Goal: Task Accomplishment & Management: Manage account settings

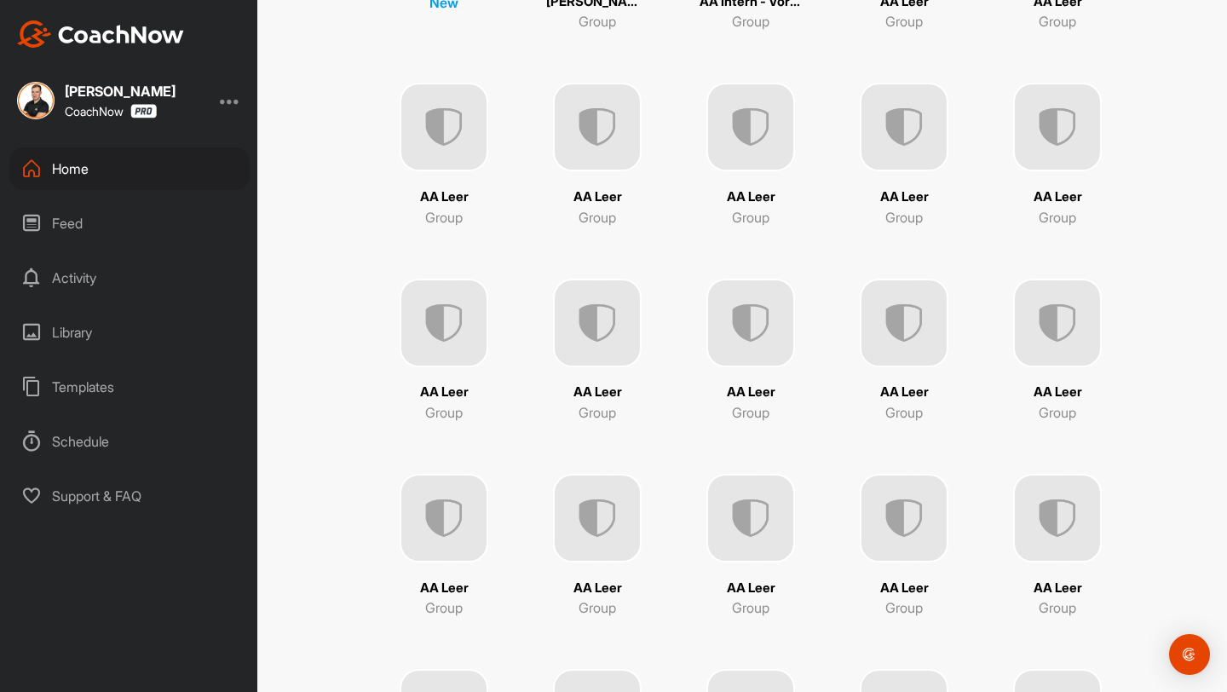
scroll to position [360, 0]
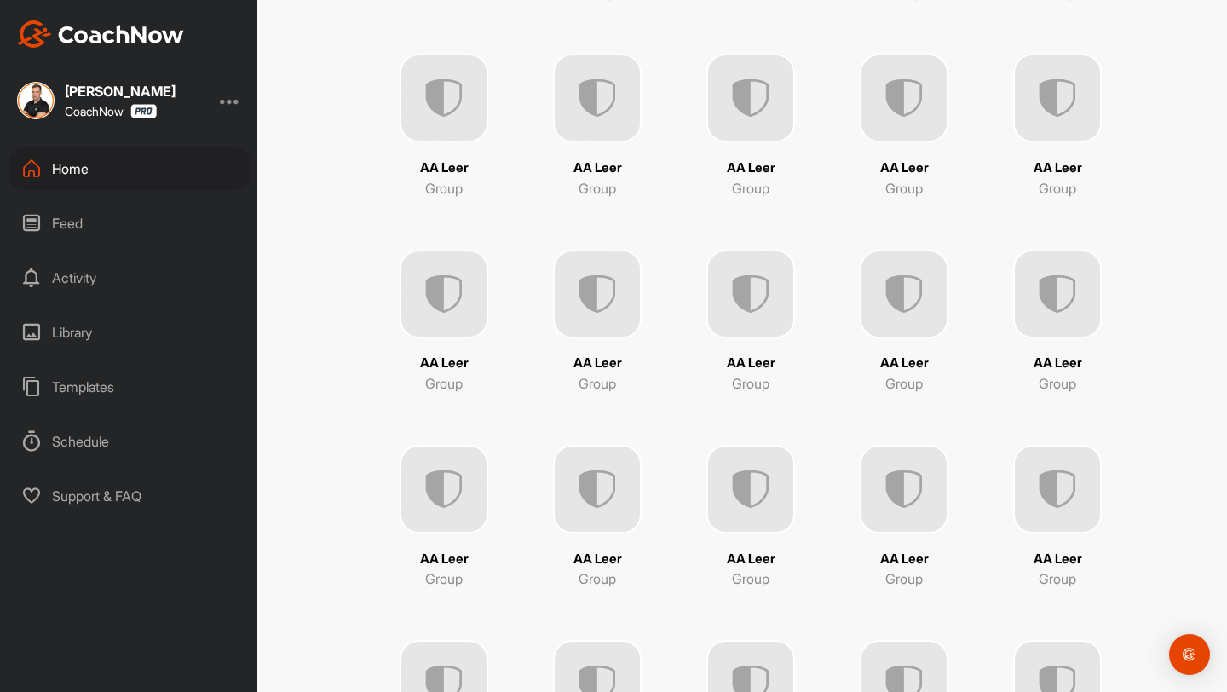
click at [578, 478] on img at bounding box center [597, 489] width 89 height 89
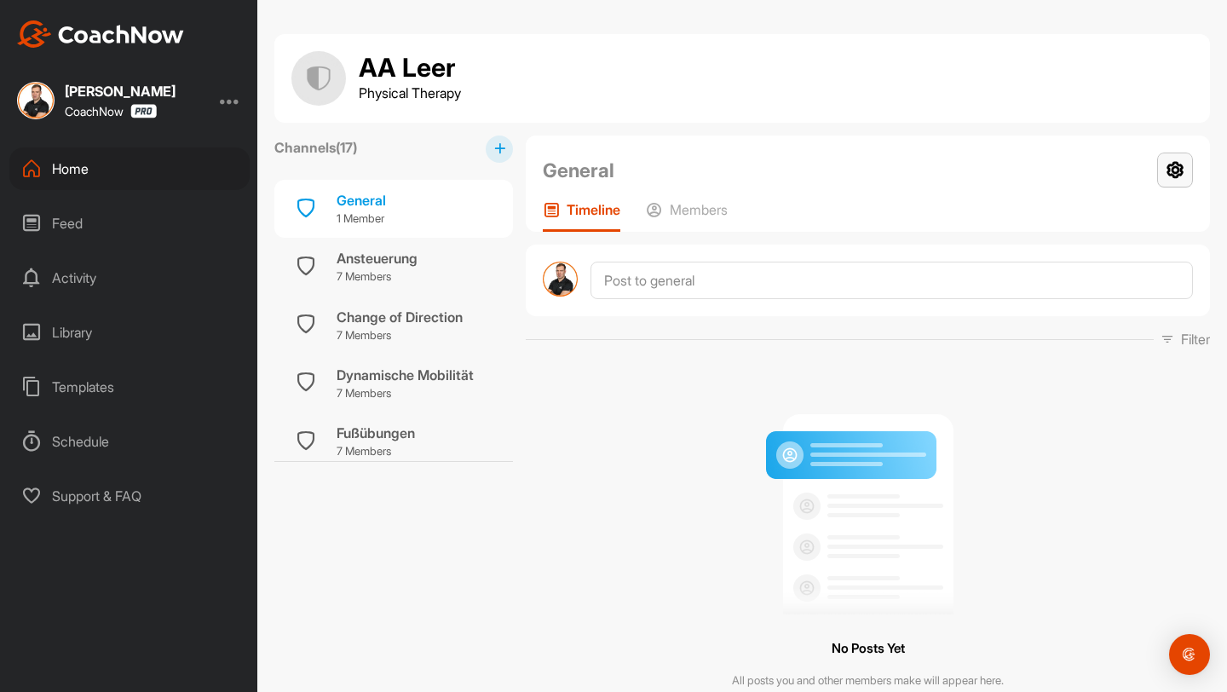
click at [1177, 170] on icon at bounding box center [1175, 170] width 36 height 35
click at [1088, 230] on li "Group Settings" at bounding box center [1124, 219] width 139 height 55
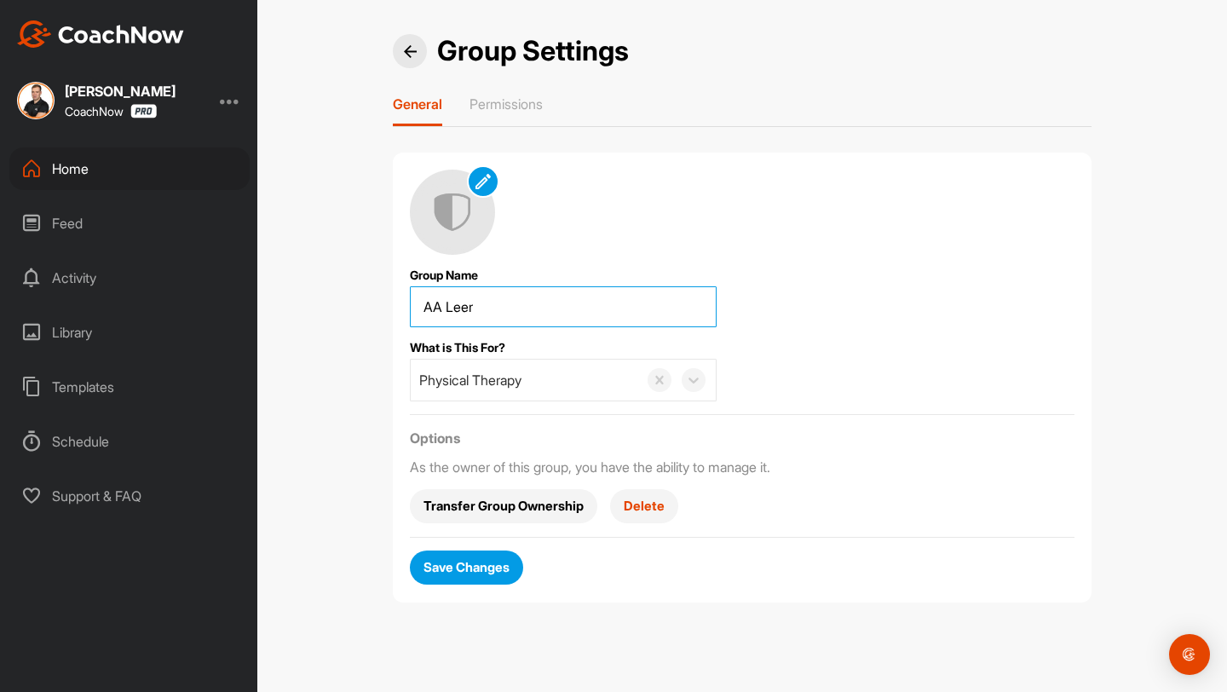
drag, startPoint x: 571, startPoint y: 311, endPoint x: 298, endPoint y: 294, distance: 273.2
click at [298, 294] on div "Group Settings General Permissions Group Name What is This For? Physical Therap…" at bounding box center [742, 346] width 970 height 692
type input "[PERSON_NAME]"
click at [475, 566] on span "Save Changes" at bounding box center [466, 567] width 86 height 18
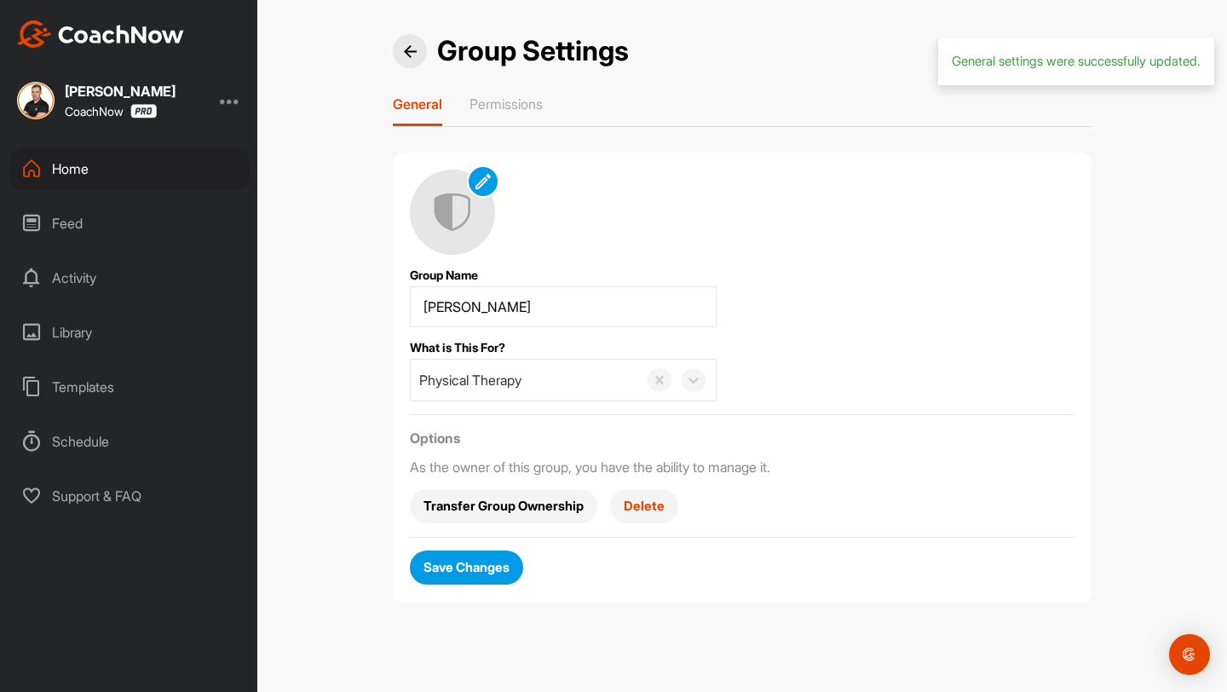
click at [410, 49] on img at bounding box center [410, 51] width 13 height 13
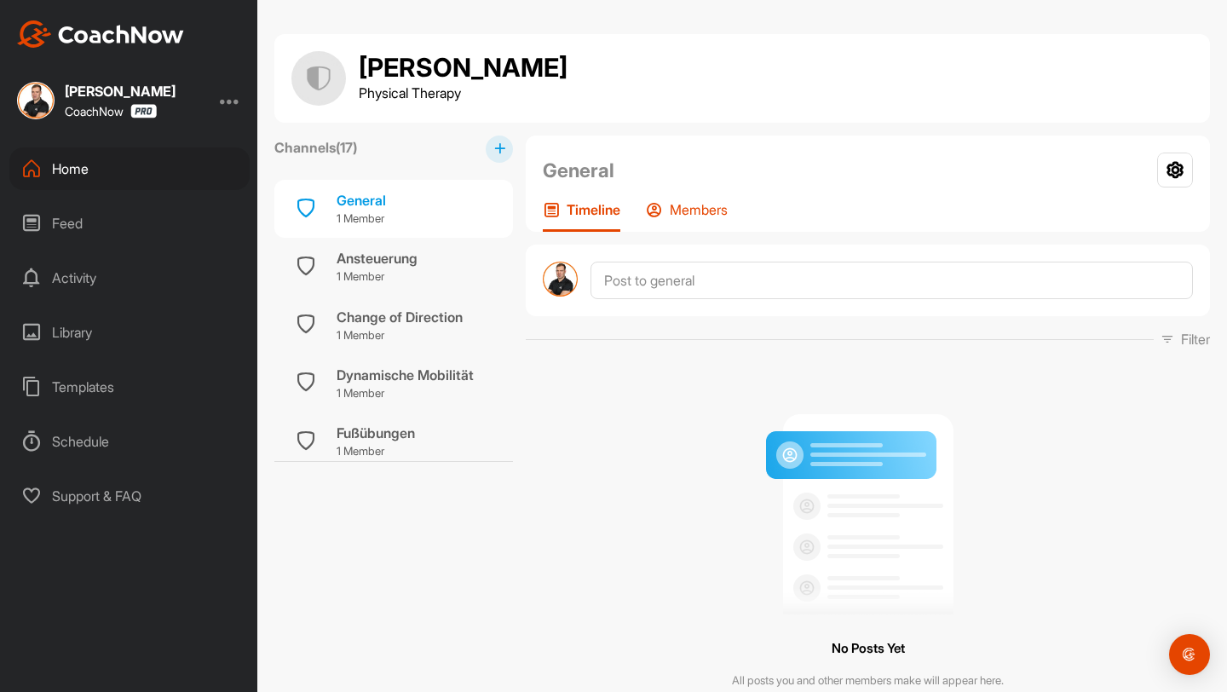
click at [693, 218] on div "Members" at bounding box center [687, 216] width 82 height 31
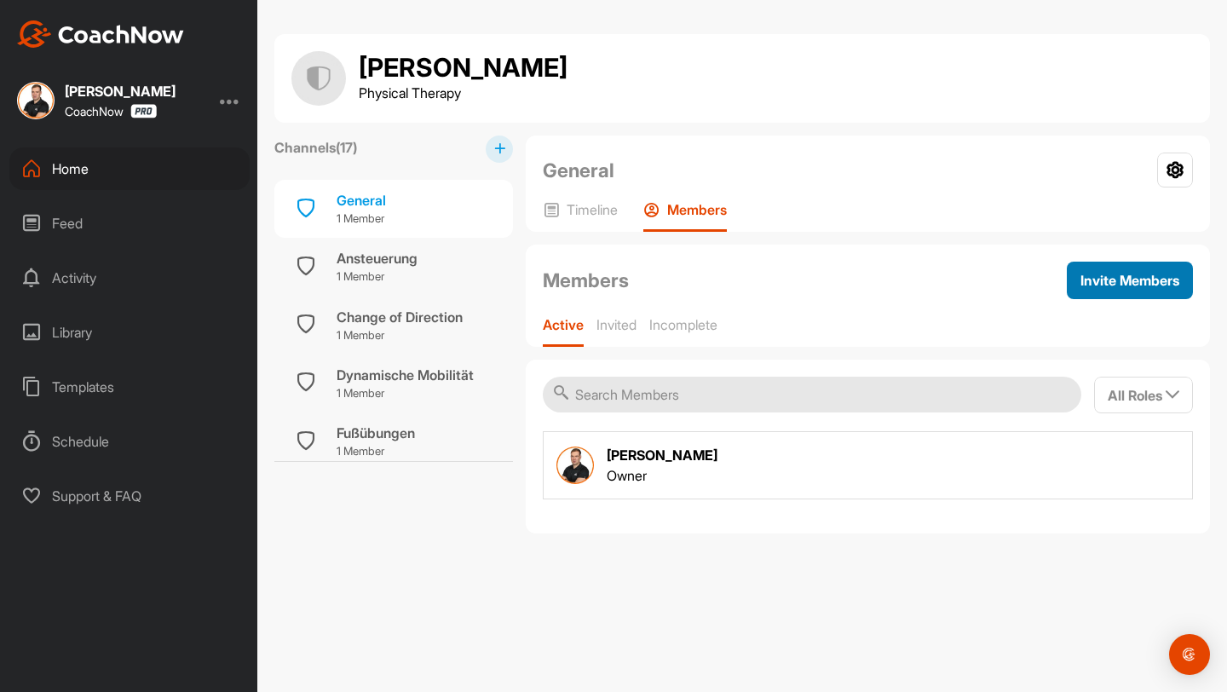
click at [1097, 285] on span "Invite Members" at bounding box center [1129, 280] width 99 height 17
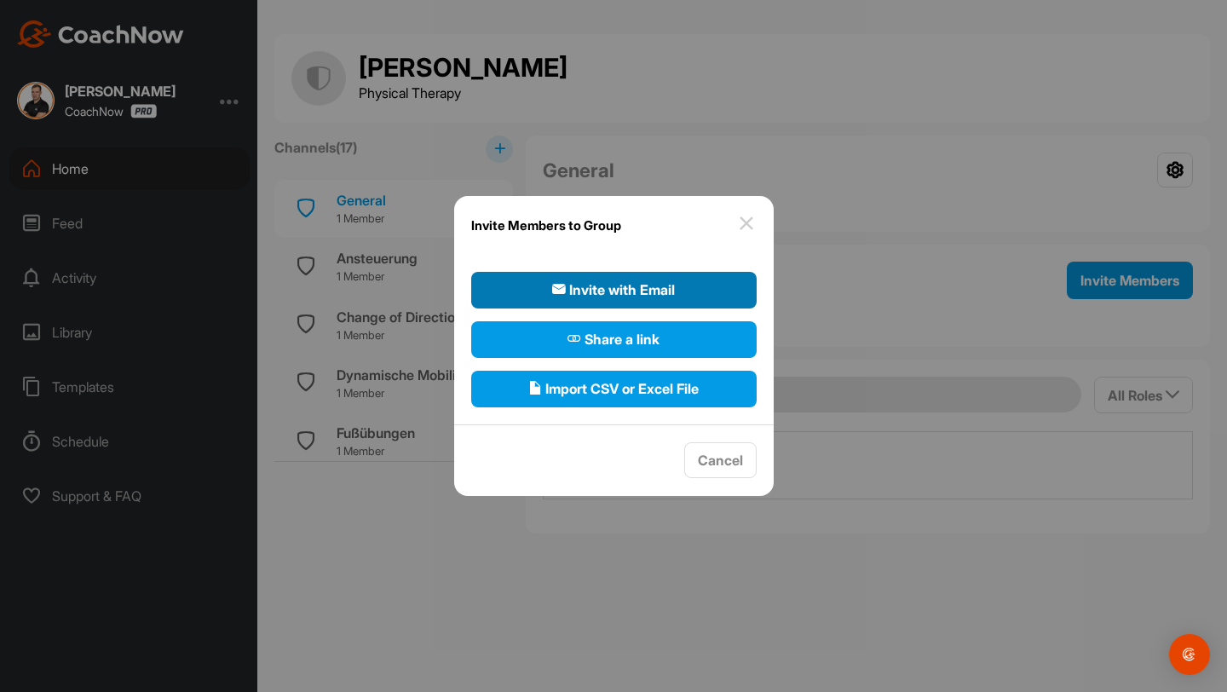
click at [652, 293] on span "Invite with Email" at bounding box center [613, 289] width 123 height 20
select select"] "player"
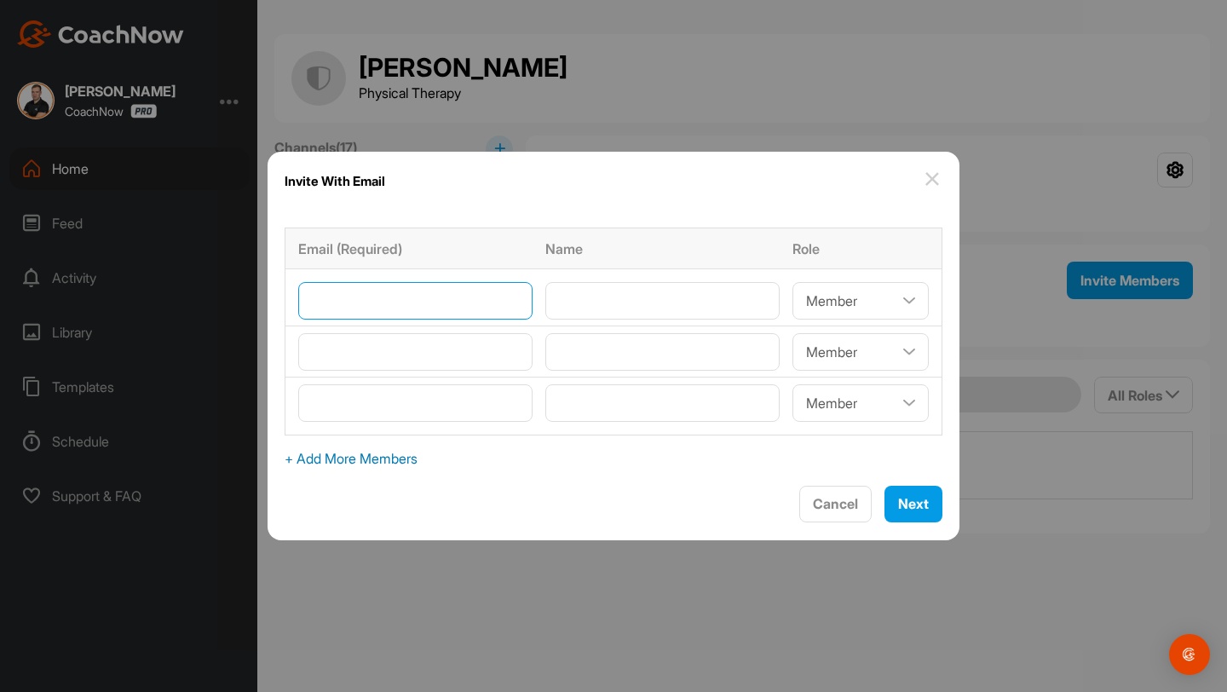
click at [441, 297] on input"] "email" at bounding box center [415, 300] width 234 height 37
type input"] "[PERSON_NAME][EMAIL_ADDRESS][PERSON_NAME][DOMAIN_NAME]"
click at [458, 347] on input"] "email" at bounding box center [415, 351] width 234 height 37
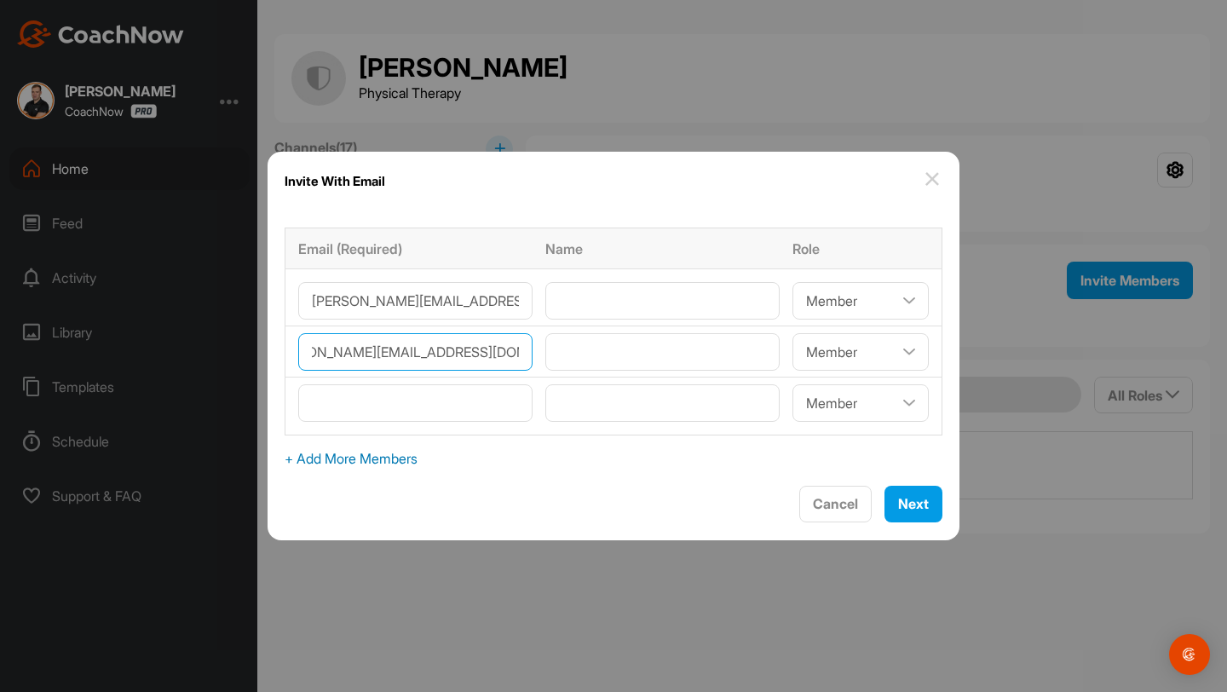
scroll to position [0, 50]
type input"] "[PERSON_NAME][EMAIL_ADDRESS][DOMAIN_NAME]"
click at [450, 392] on input"] "email" at bounding box center [415, 402] width 234 height 37
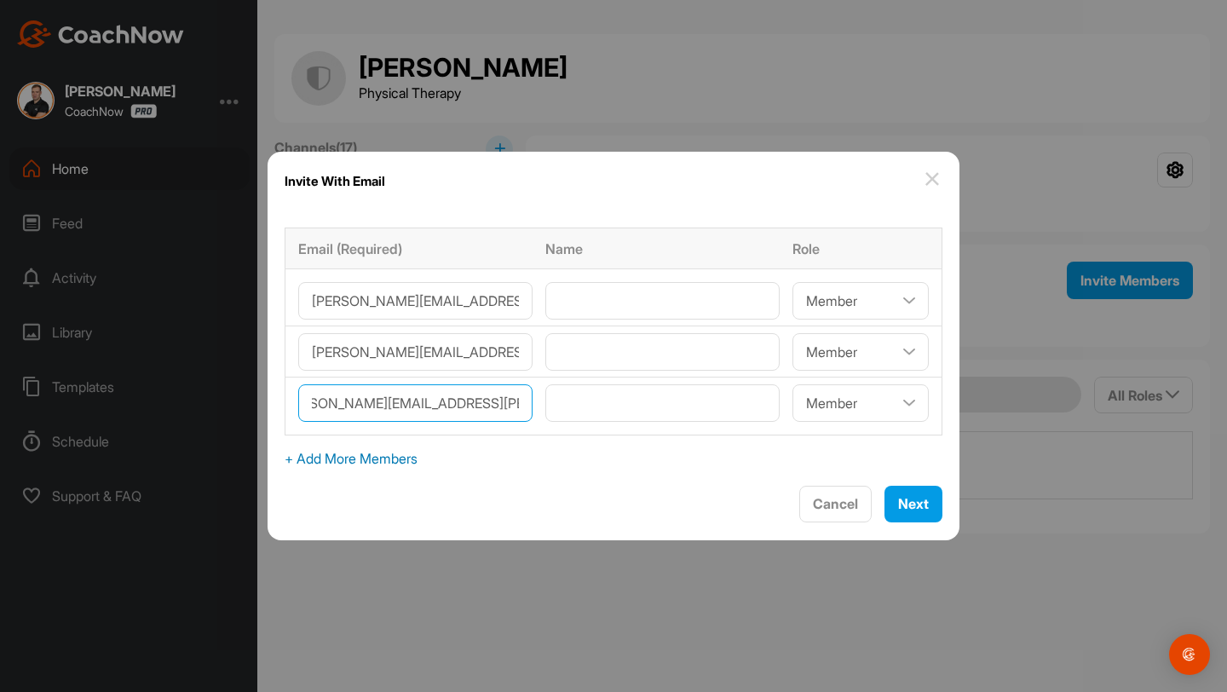
scroll to position [0, 39]
type input"] "[PERSON_NAME][EMAIL_ADDRESS][PERSON_NAME][DOMAIN_NAME]"
click at [428, 466] on span "+ Add More Members" at bounding box center [614, 458] width 658 height 20
select select"] "player"
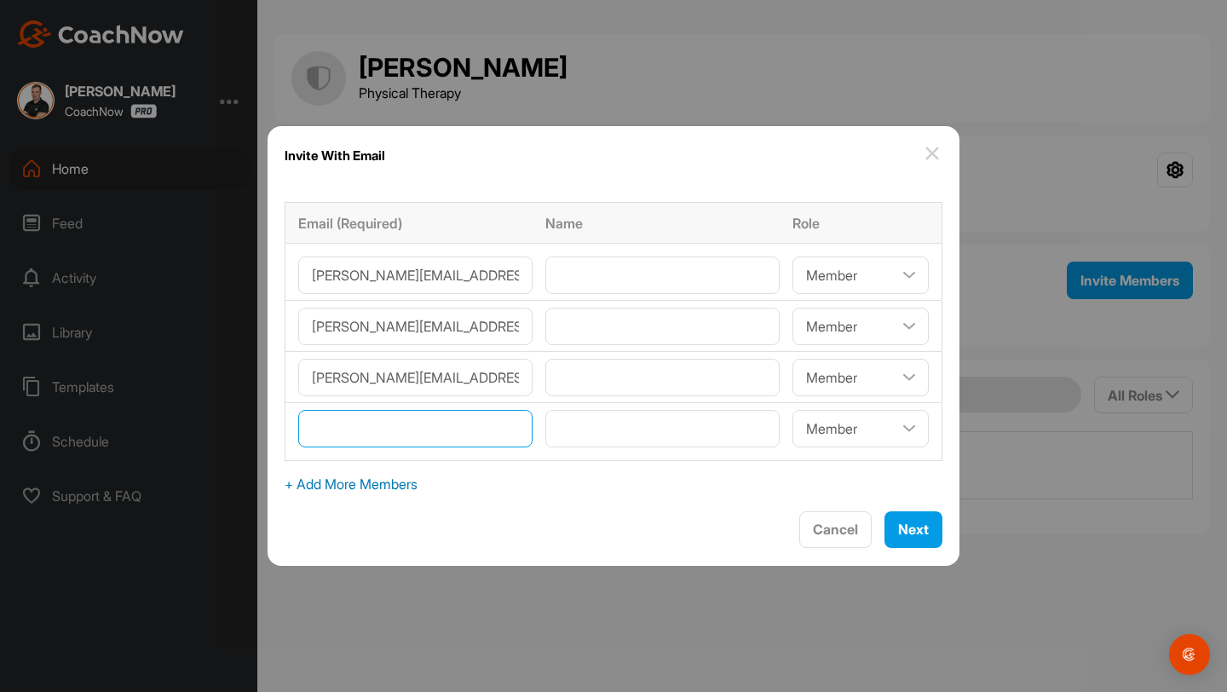
click at [426, 437] on input"] "email" at bounding box center [415, 428] width 234 height 37
type input"] "[PERSON_NAME][EMAIL_ADDRESS][PERSON_NAME][DOMAIN_NAME]"
click at [418, 478] on span "+ Add More Members" at bounding box center [614, 484] width 658 height 20
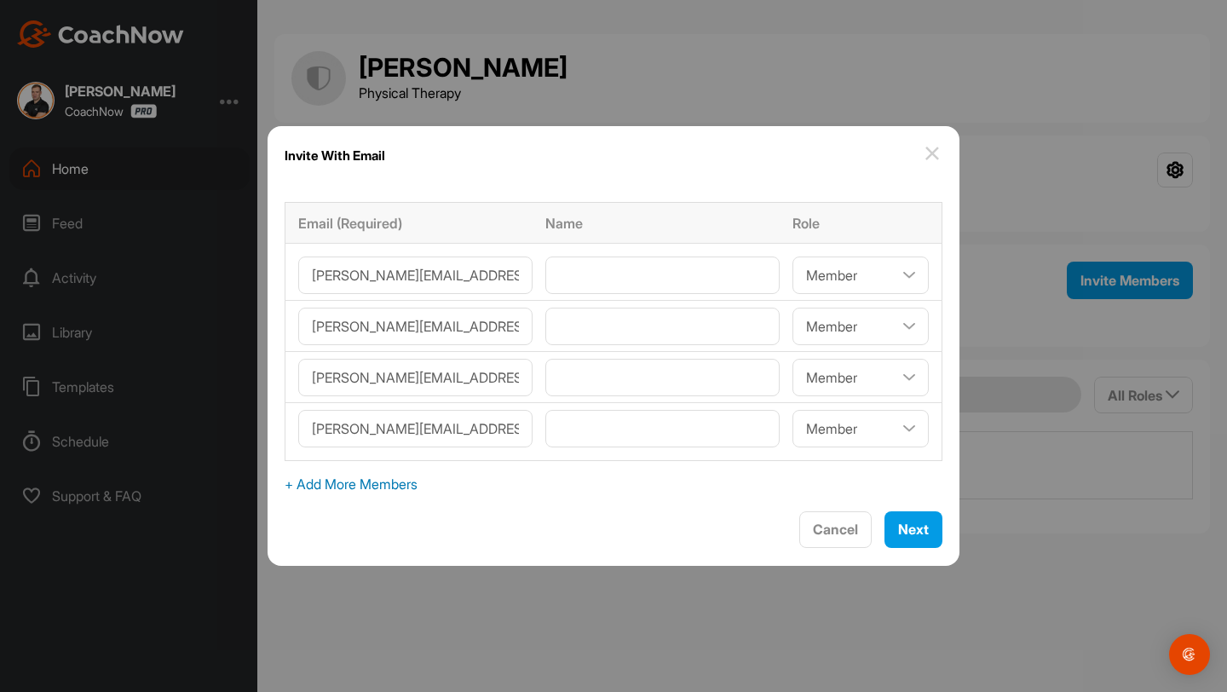
select select"] "player"
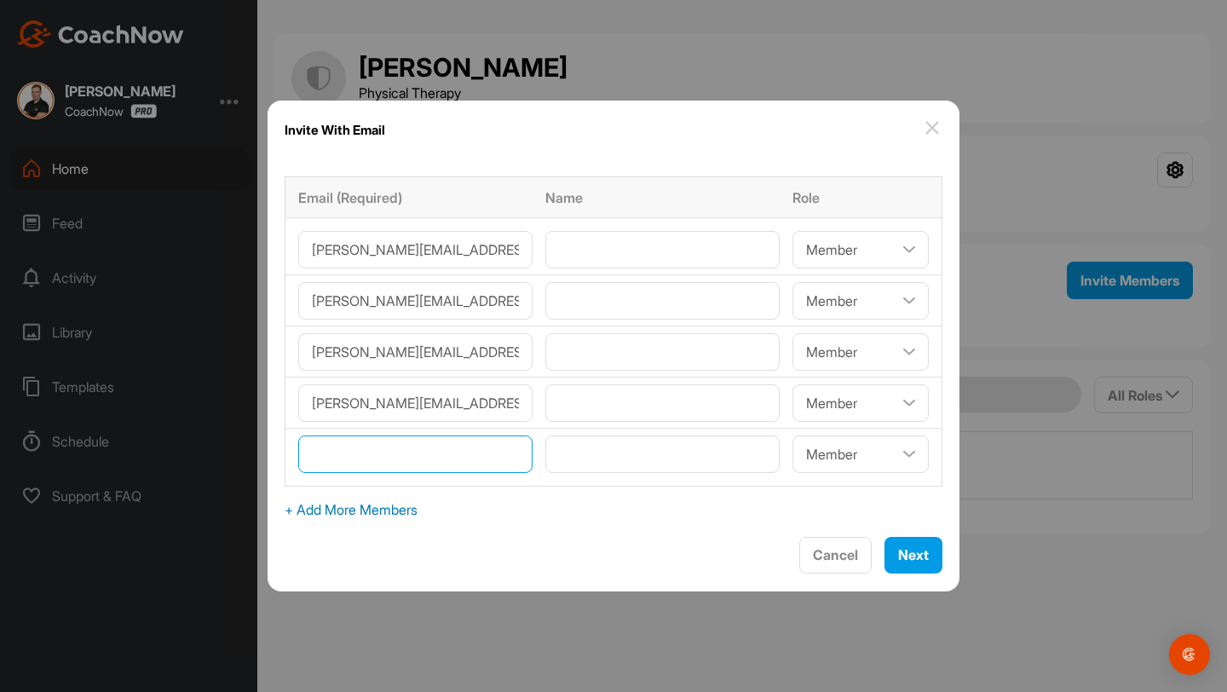
click at [416, 461] on input"] "email" at bounding box center [415, 453] width 234 height 37
type input"] "[PERSON_NAME][EMAIL_ADDRESS][DOMAIN_NAME]"
click at [599, 244] on input"] "text" at bounding box center [662, 249] width 234 height 37
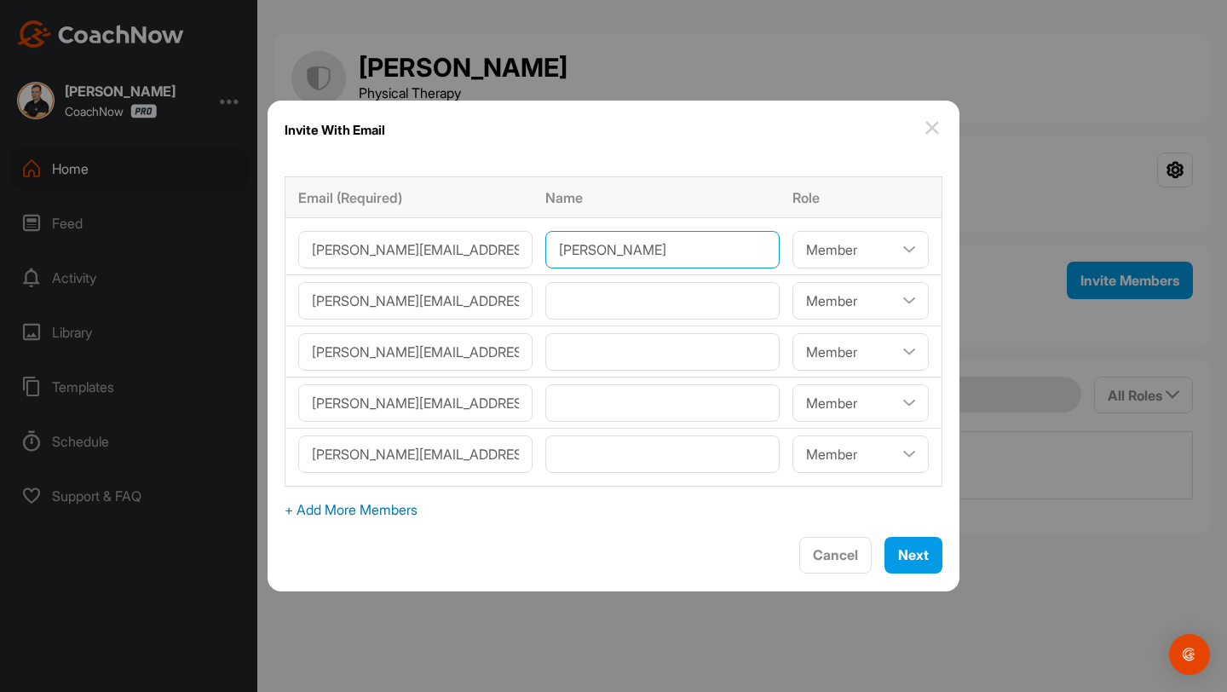
type input"] "[PERSON_NAME]"
click at [616, 305] on input"] "text" at bounding box center [662, 300] width 234 height 37
type input"] "[PERSON_NAME]"
click at [613, 370] on input"] "text" at bounding box center [662, 351] width 234 height 37
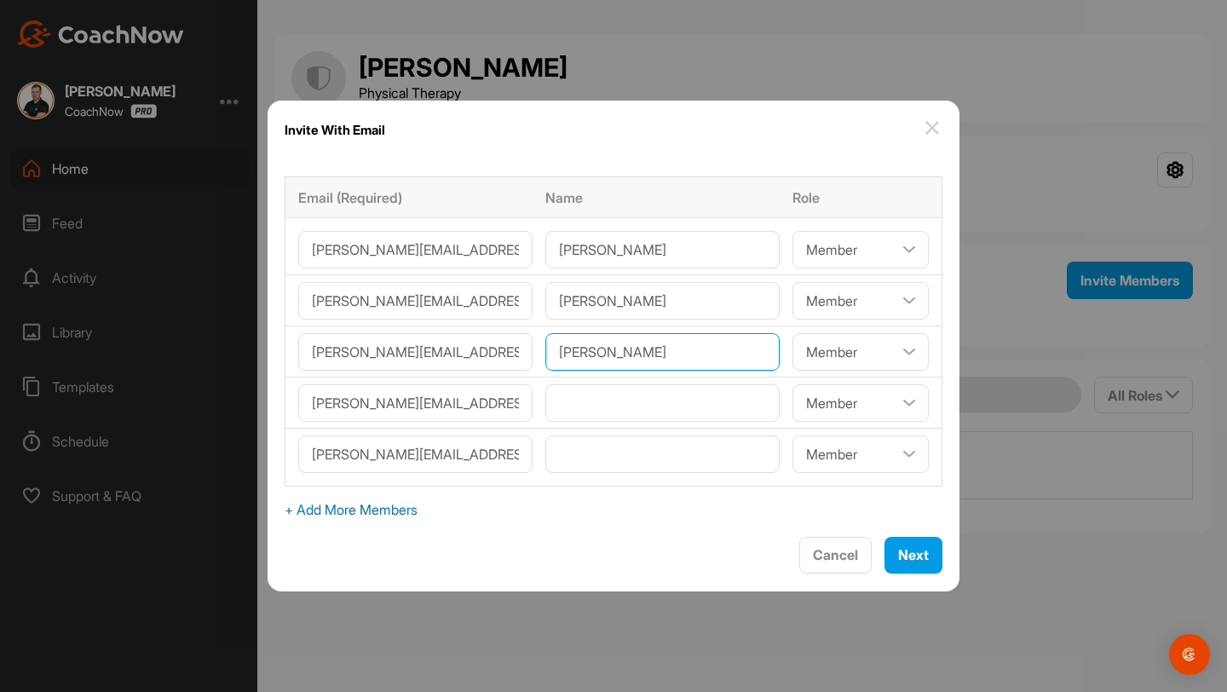
type input"] "[PERSON_NAME]"
click at [614, 411] on input"] "text" at bounding box center [662, 402] width 234 height 37
type input"] "[PERSON_NAME]"
click at [602, 451] on input"] "text" at bounding box center [662, 453] width 234 height 37
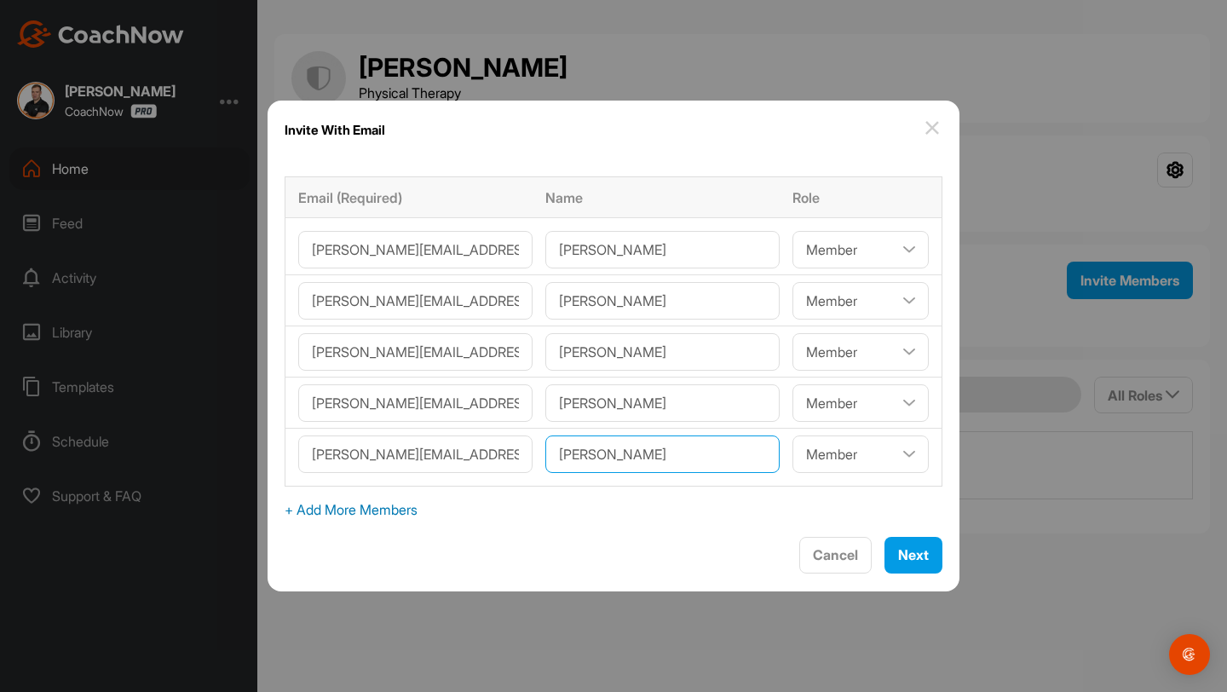
type input"] "[PERSON_NAME]"
click at [804, 248] on select"] "Coach/Admin Member Viewer" at bounding box center [860, 249] width 136 height 37
select select"] "coach"
click at [792, 316] on select"] "Coach/Admin Member Viewer" at bounding box center [860, 300] width 136 height 37
select select"] "coach"
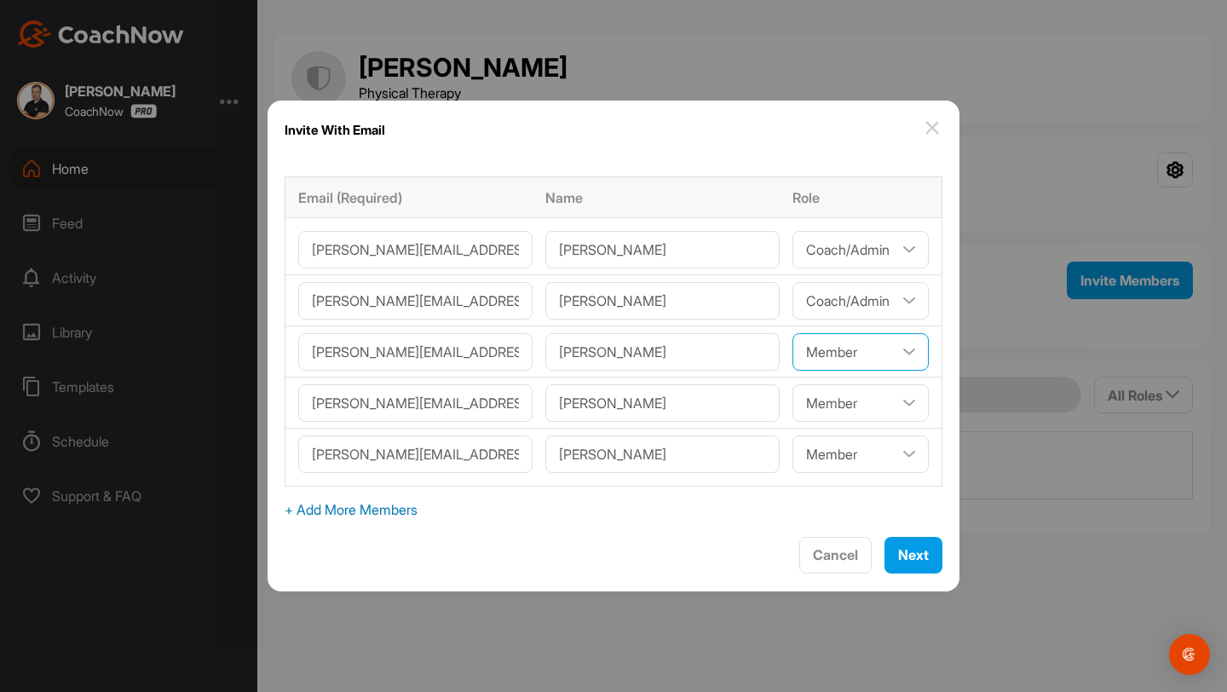
click at [792, 340] on select"] "Coach/Admin Member Viewer" at bounding box center [860, 351] width 136 height 37
select select"] "coach"
click at [792, 402] on select"] "Coach/Admin Member Viewer" at bounding box center [860, 402] width 136 height 37
select select"] "coach"
click at [792, 458] on select"] "Coach/Admin Member Viewer" at bounding box center [860, 453] width 136 height 37
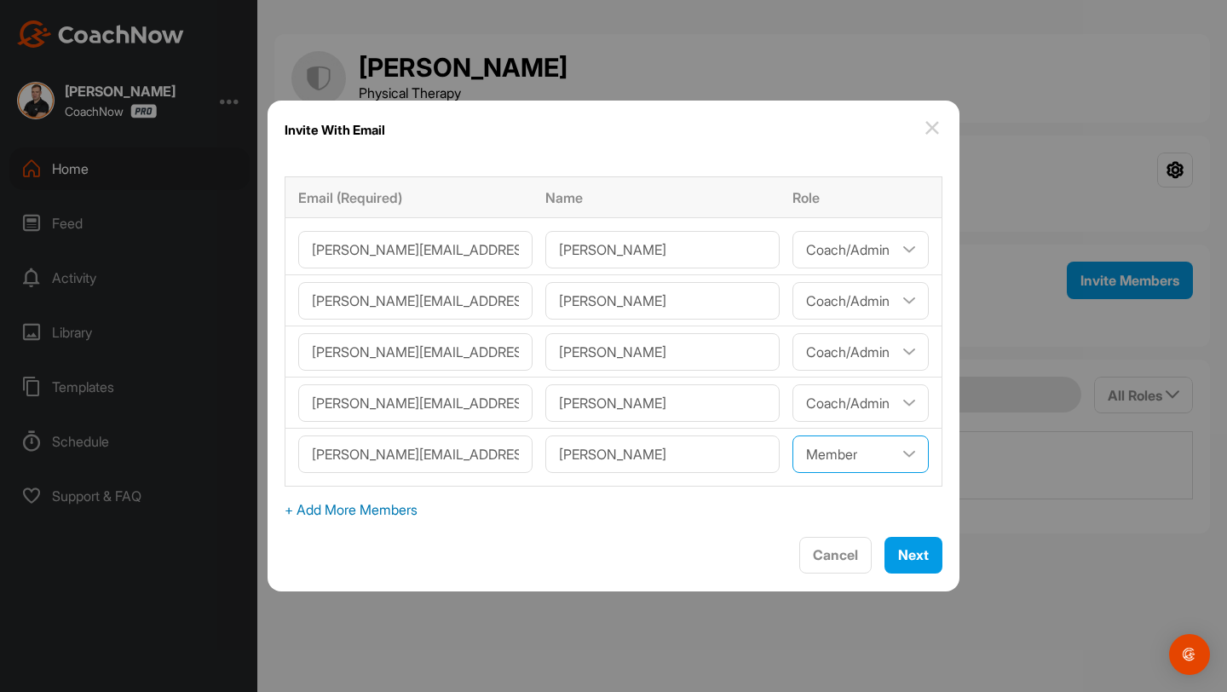
select select"] "coach"
click at [898, 555] on span "Next" at bounding box center [913, 554] width 31 height 17
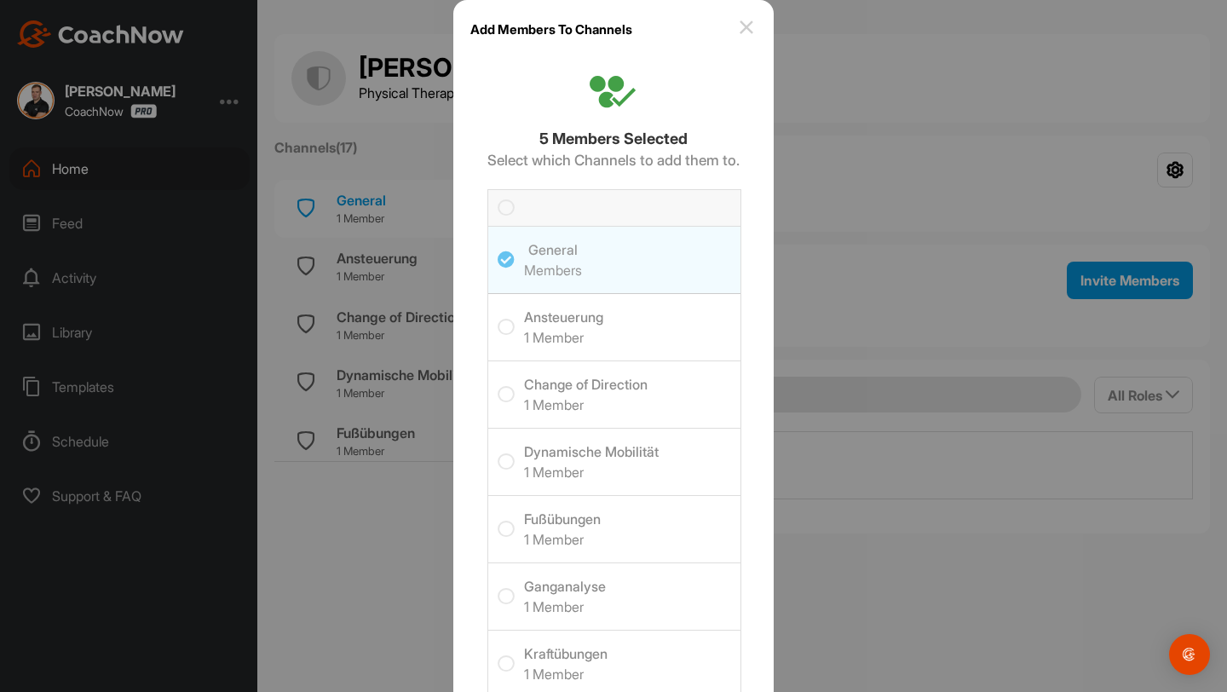
click at [504, 208] on icon at bounding box center [506, 207] width 17 height 17
click at [498, 199] on input "checkbox" at bounding box center [498, 199] width 0 height 0
click at [504, 207] on icon at bounding box center [506, 207] width 17 height 17
click at [498, 199] on input "checkbox" at bounding box center [498, 199] width 0 height 0
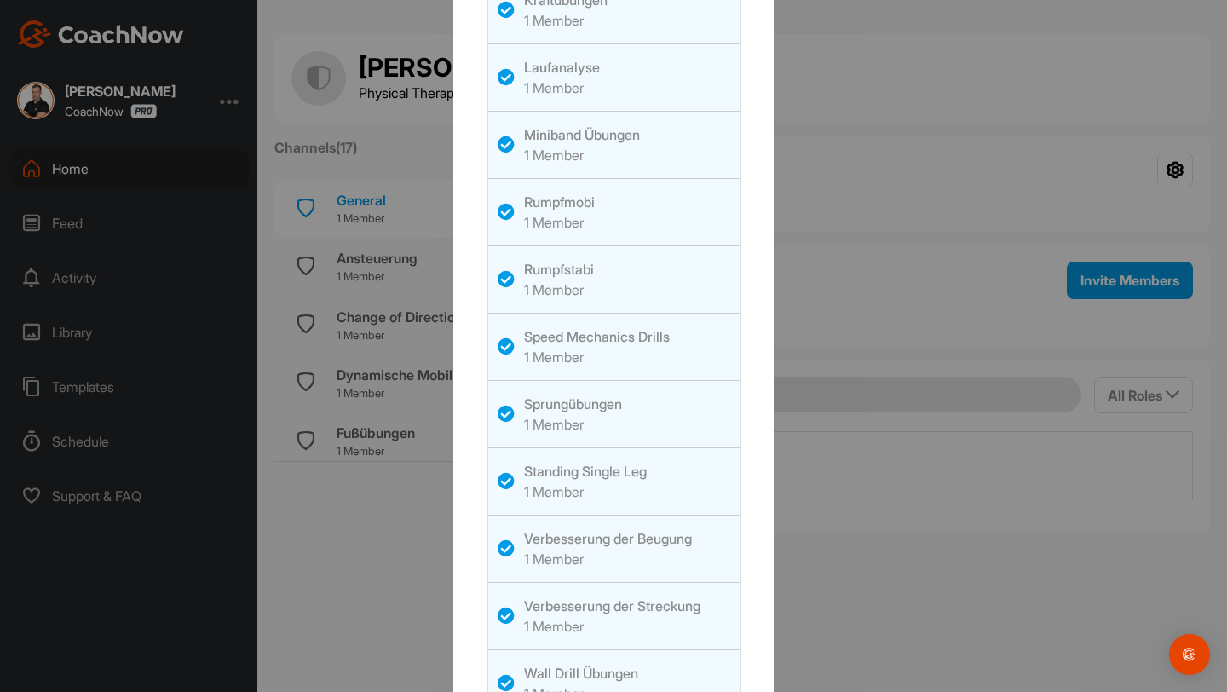
scroll to position [847, 0]
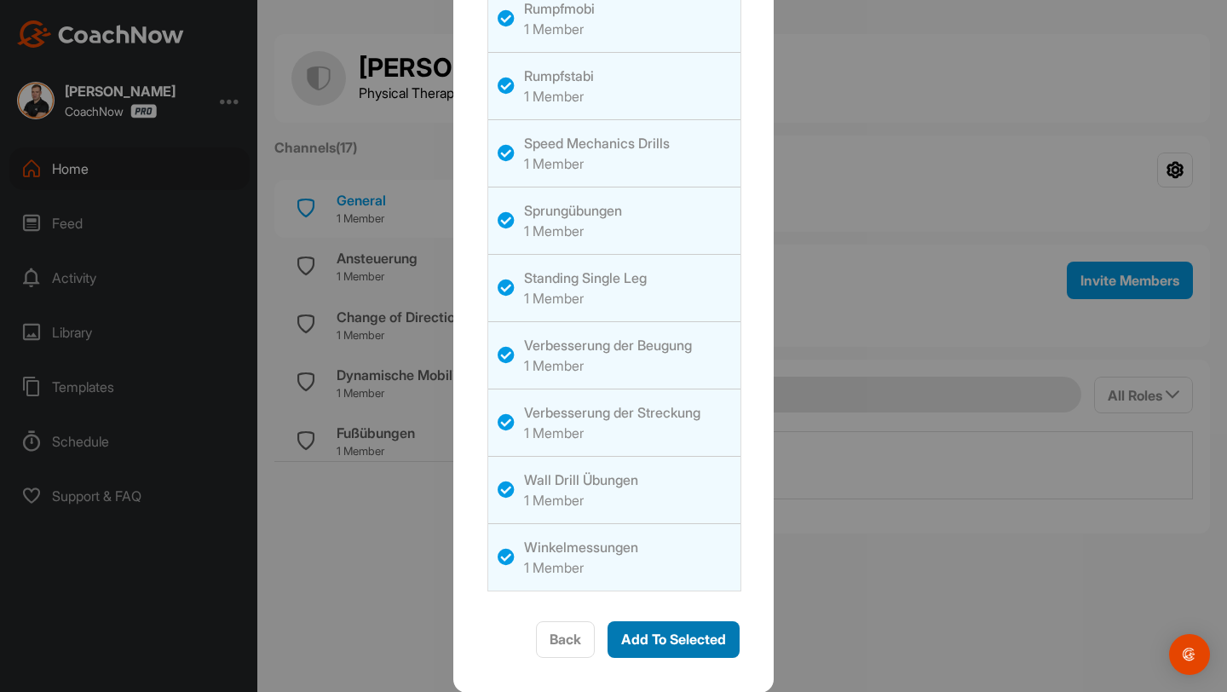
click at [668, 638] on span "Add To Selected" at bounding box center [673, 639] width 105 height 17
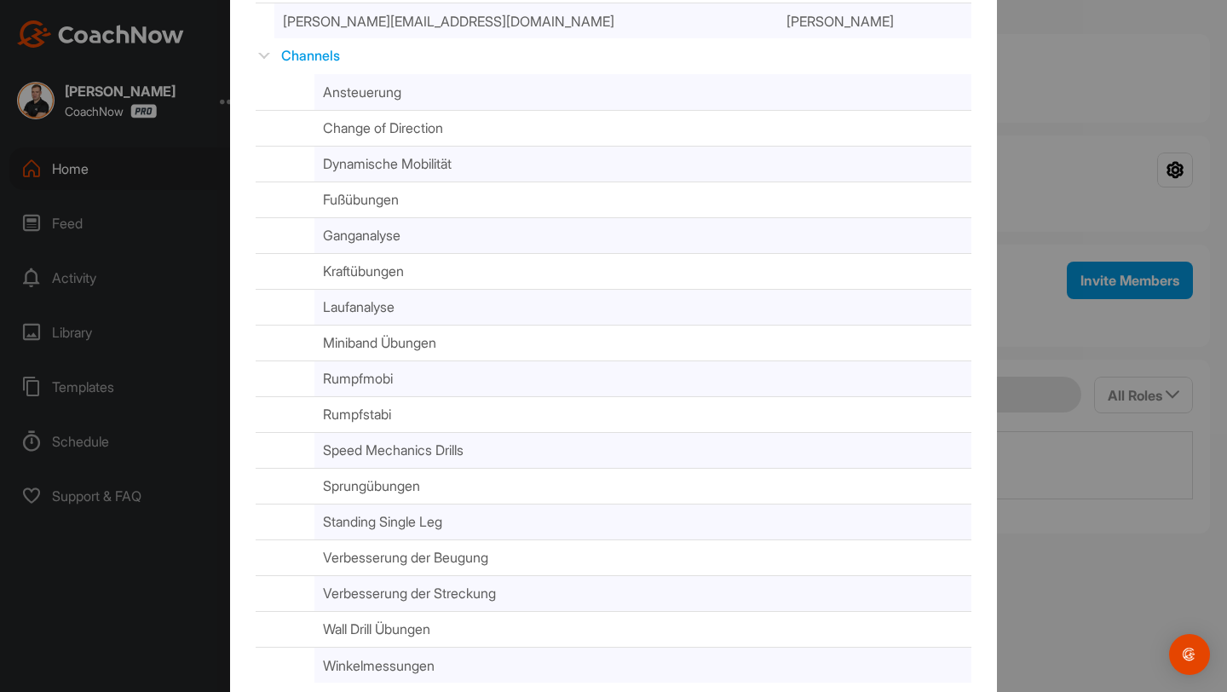
scroll to position [414, 0]
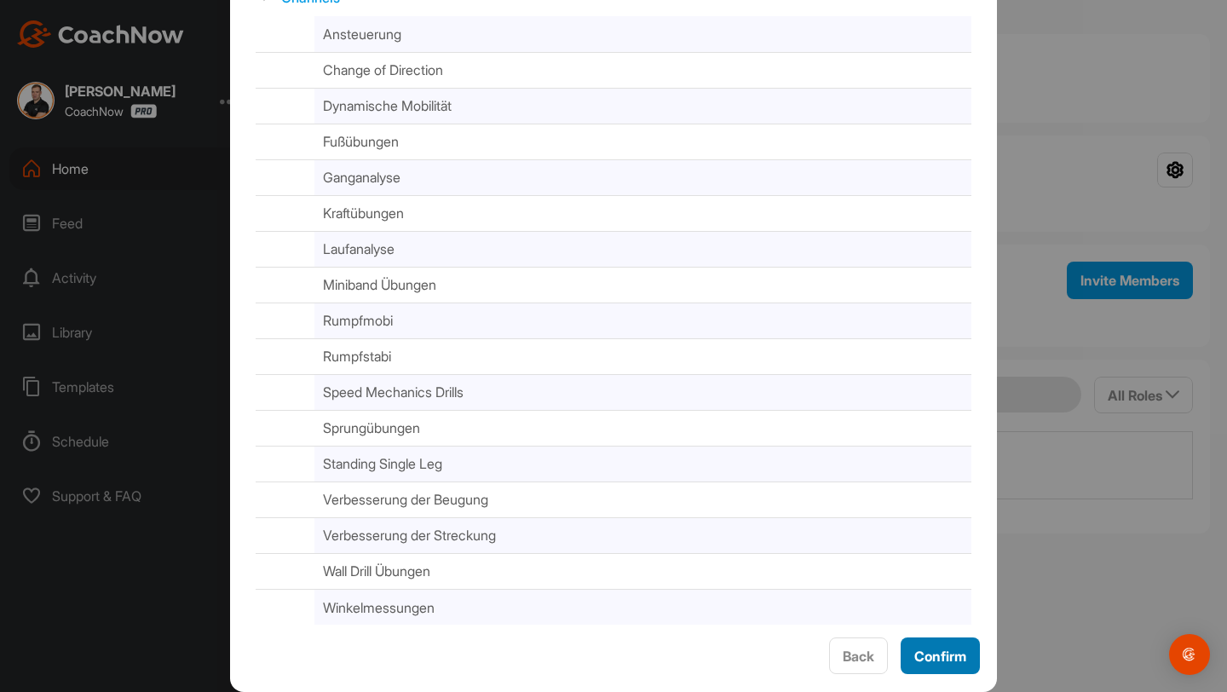
click at [930, 646] on div "Confirm" at bounding box center [940, 656] width 52 height 20
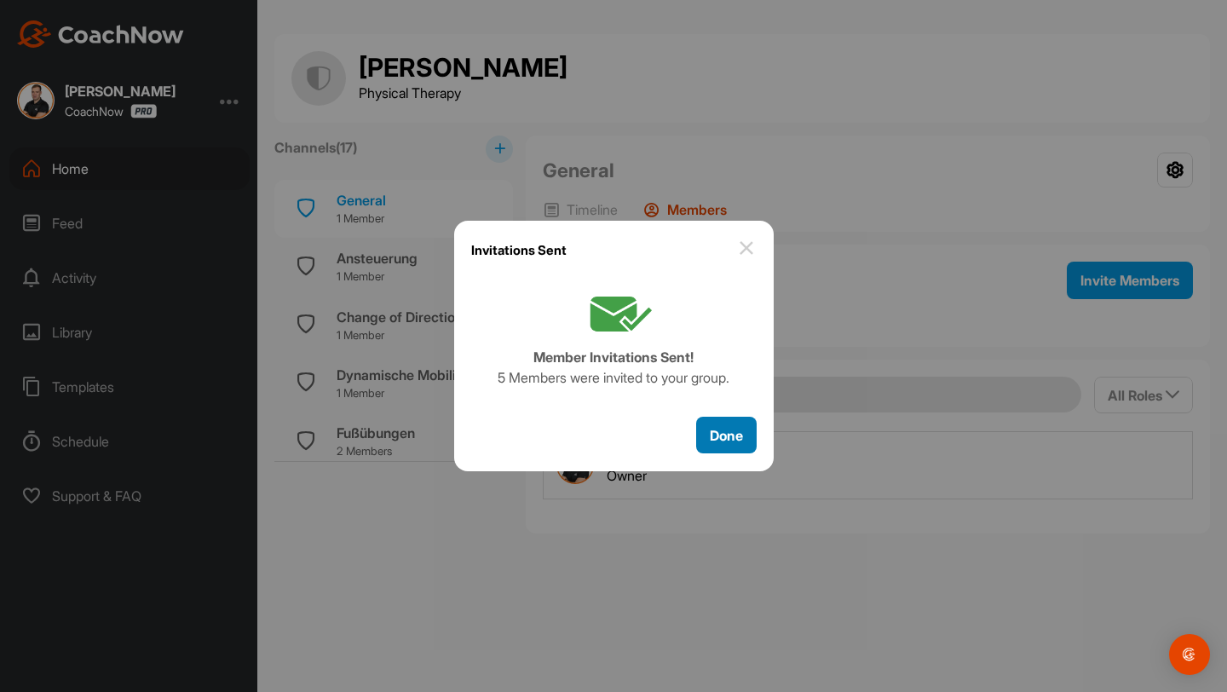
click at [713, 431] on span "Done" at bounding box center [726, 435] width 33 height 17
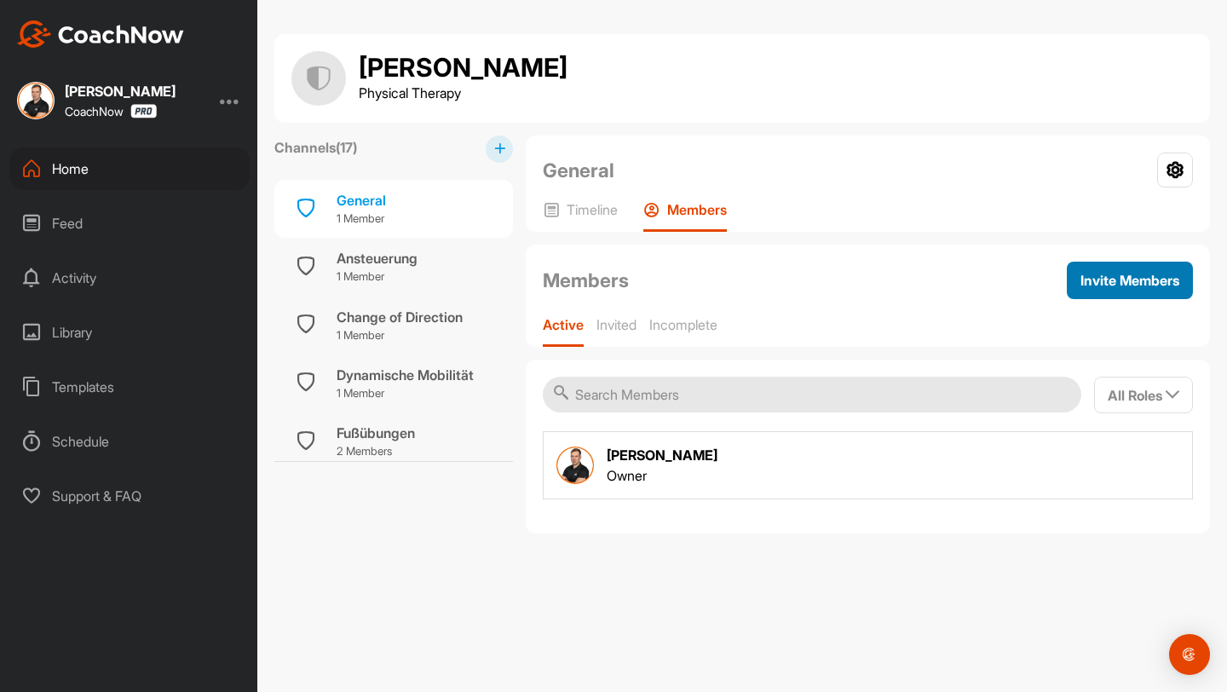
click at [1115, 279] on span "Invite Members" at bounding box center [1129, 280] width 99 height 17
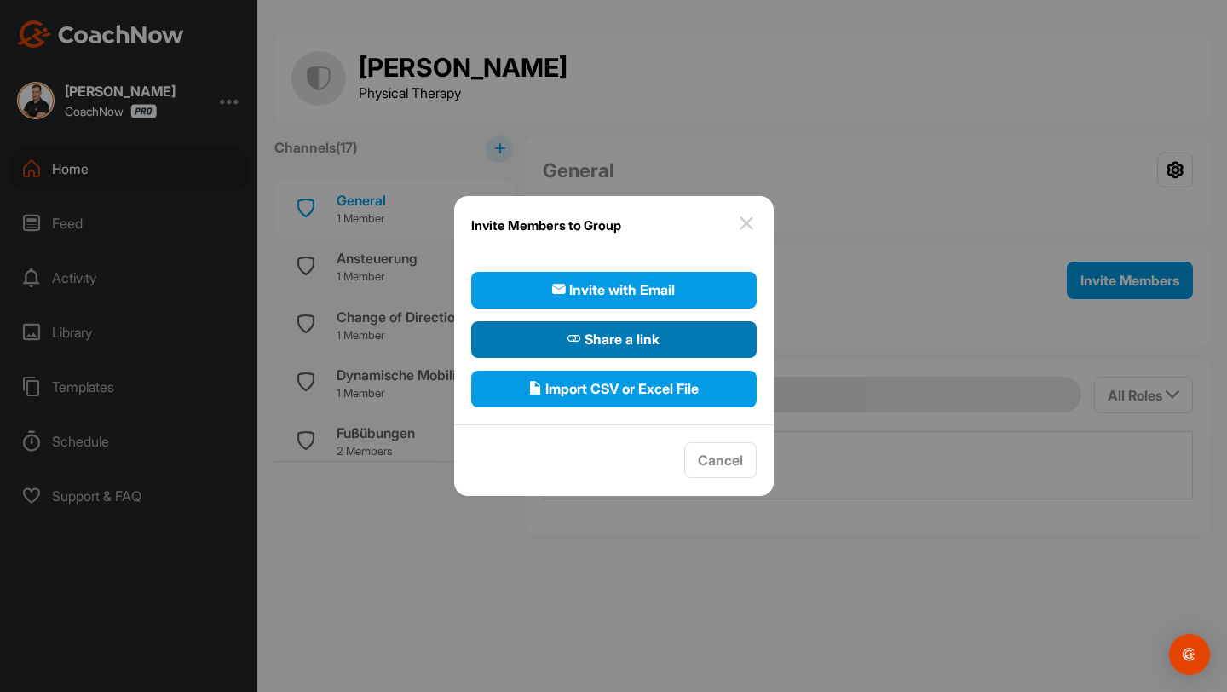
click at [686, 344] on button "Share a link" at bounding box center [613, 339] width 285 height 37
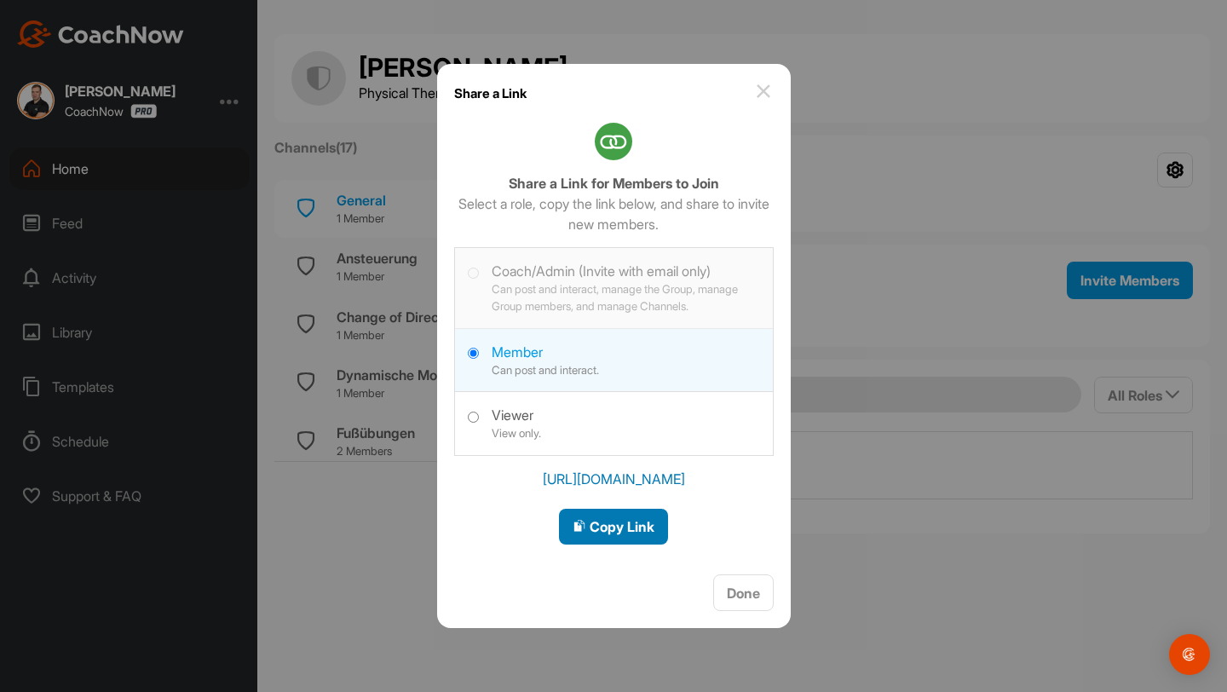
click at [608, 519] on span "Copy Link" at bounding box center [614, 526] width 82 height 17
